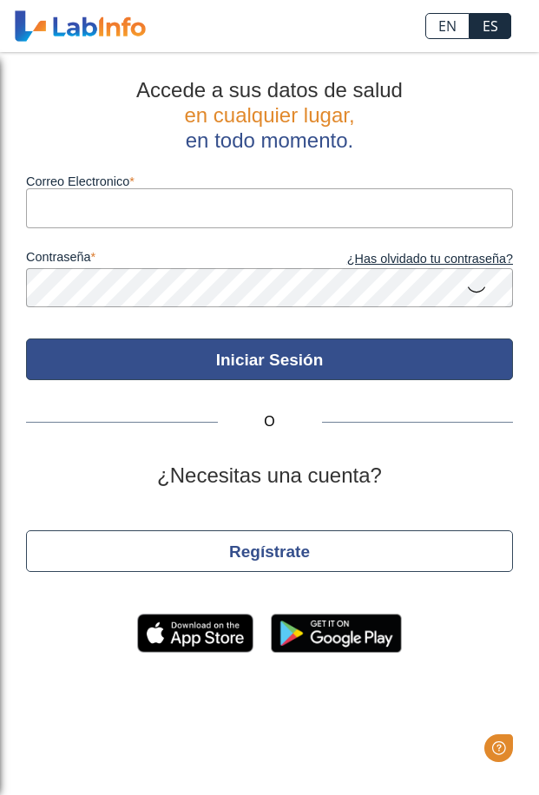
type input "[EMAIL_ADDRESS][DOMAIN_NAME]"
click at [253, 370] on button "Iniciar Sesión" at bounding box center [269, 359] width 487 height 42
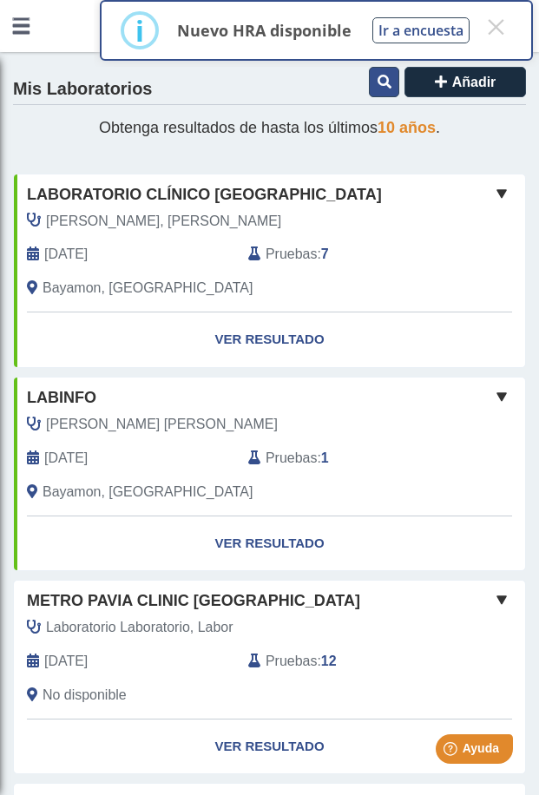
click at [391, 87] on icon at bounding box center [385, 82] width 14 height 14
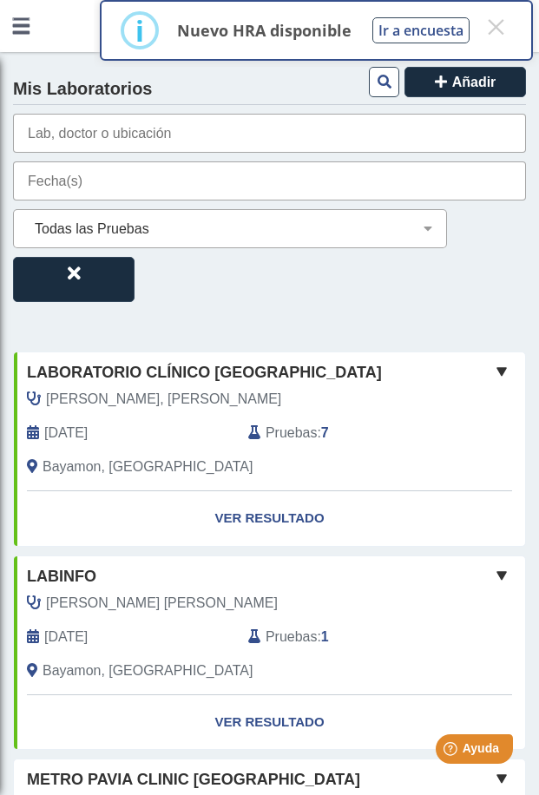
click at [129, 170] on input "text" at bounding box center [269, 180] width 513 height 39
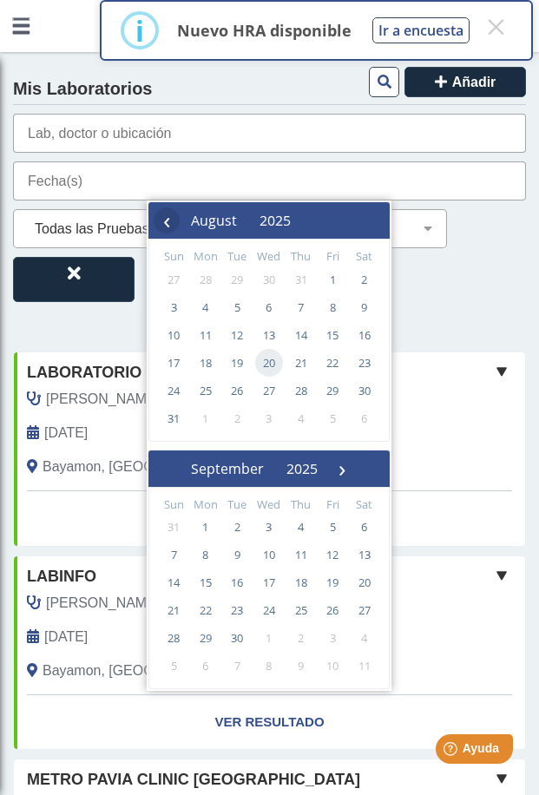
click at [166, 226] on span "‹" at bounding box center [167, 220] width 26 height 26
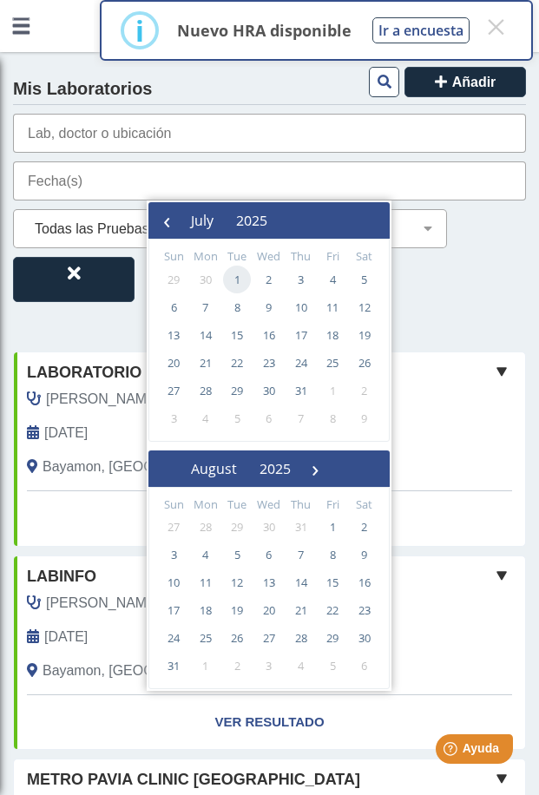
click at [236, 279] on span "1" at bounding box center [237, 280] width 28 height 28
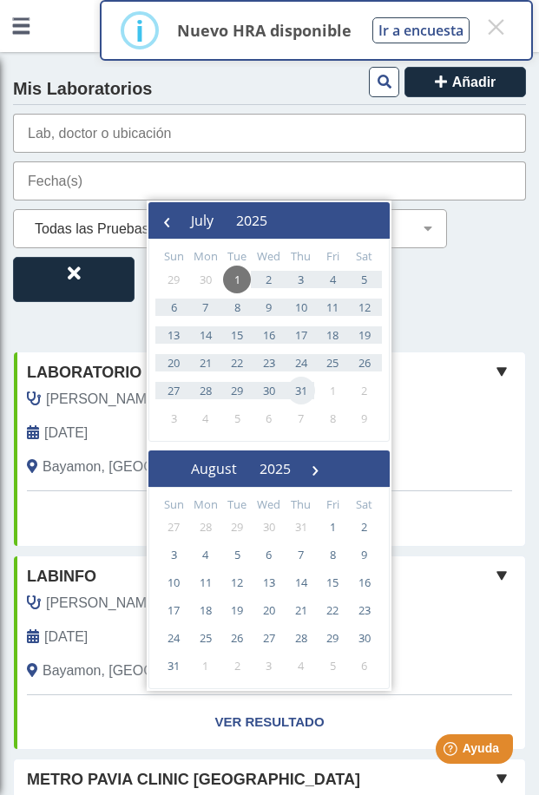
click at [306, 394] on span "31" at bounding box center [301, 391] width 28 height 28
type input "[DATE] - [DATE]"
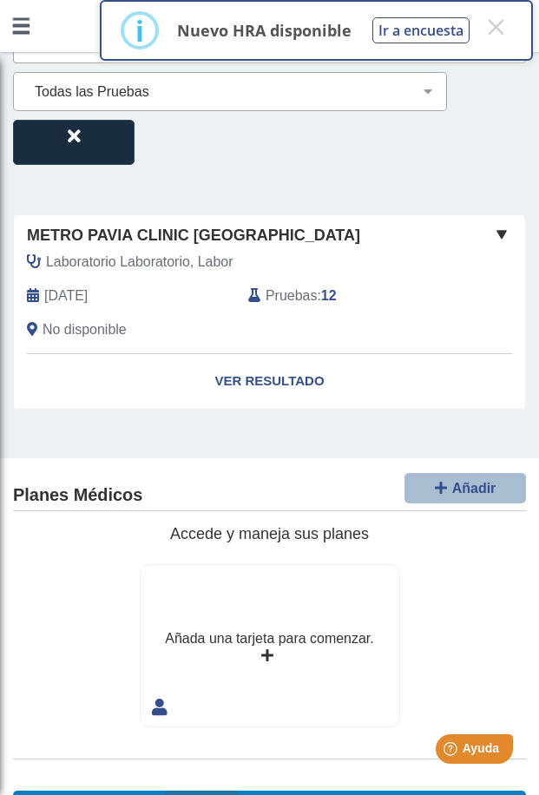
scroll to position [147, 0]
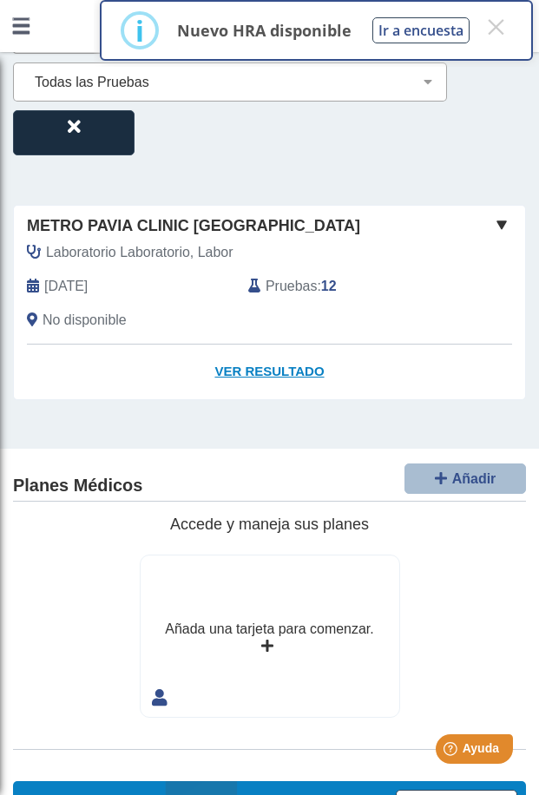
click at [269, 373] on link "Ver Resultado" at bounding box center [269, 372] width 511 height 55
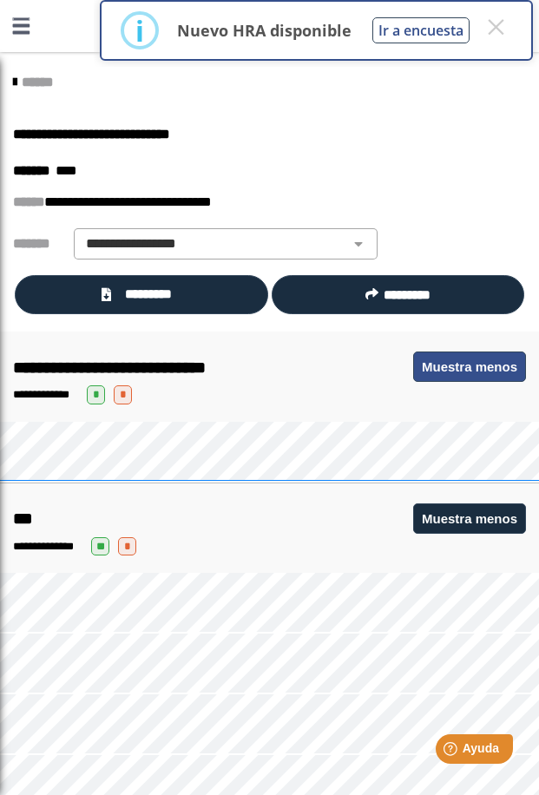
click at [500, 369] on button "Muestra menos" at bounding box center [469, 367] width 113 height 30
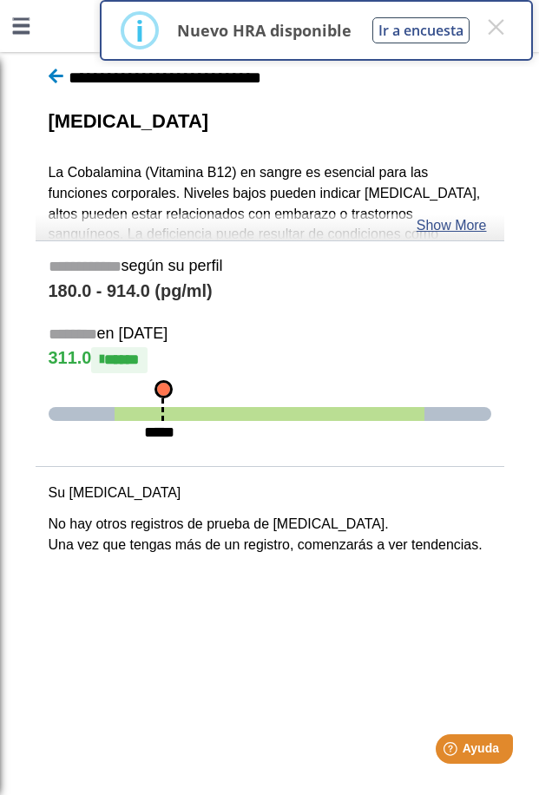
click at [55, 76] on icon at bounding box center [56, 76] width 15 height 16
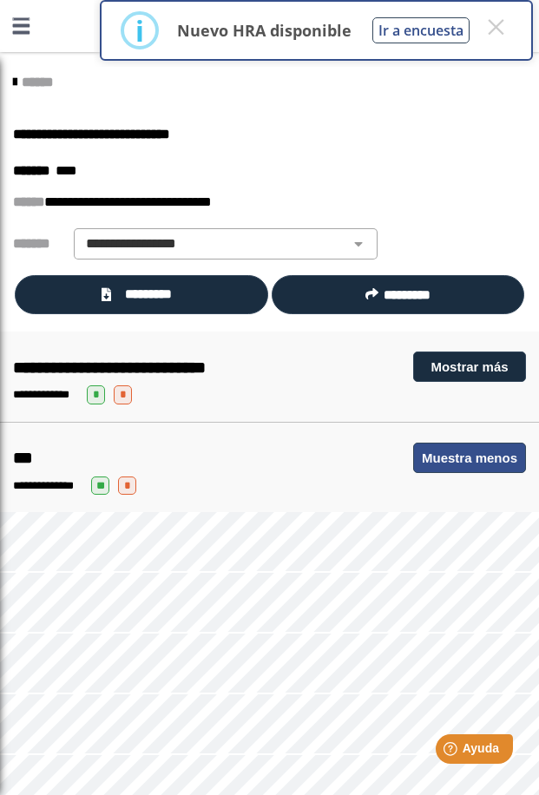
click at [472, 465] on button "Muestra menos" at bounding box center [469, 458] width 113 height 30
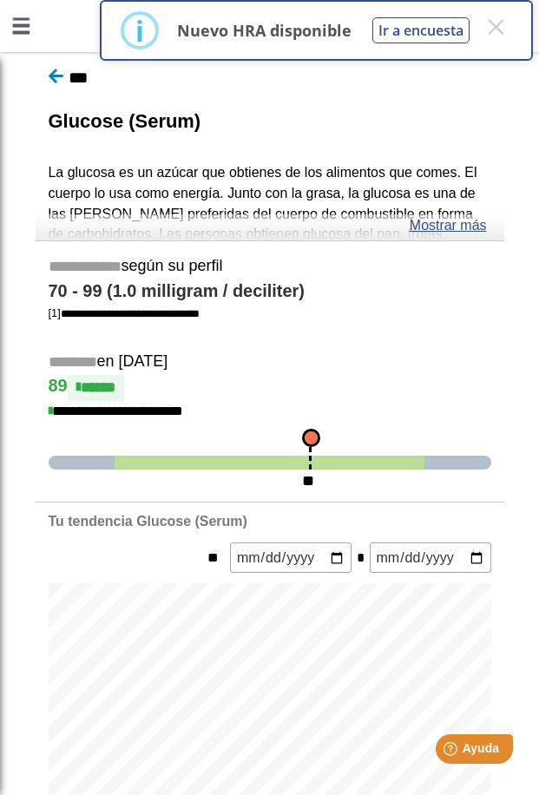
click at [54, 70] on icon at bounding box center [56, 76] width 15 height 16
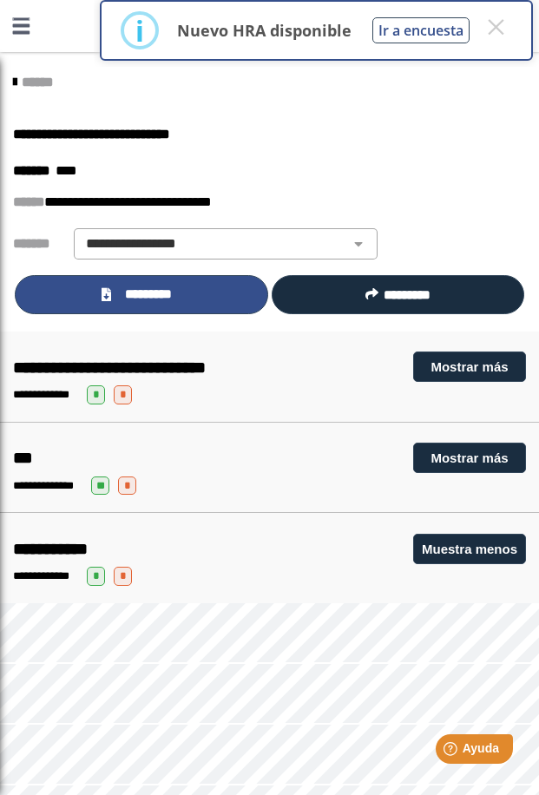
click at [141, 295] on span "*********" at bounding box center [148, 295] width 64 height 20
